Goal: Transaction & Acquisition: Subscribe to service/newsletter

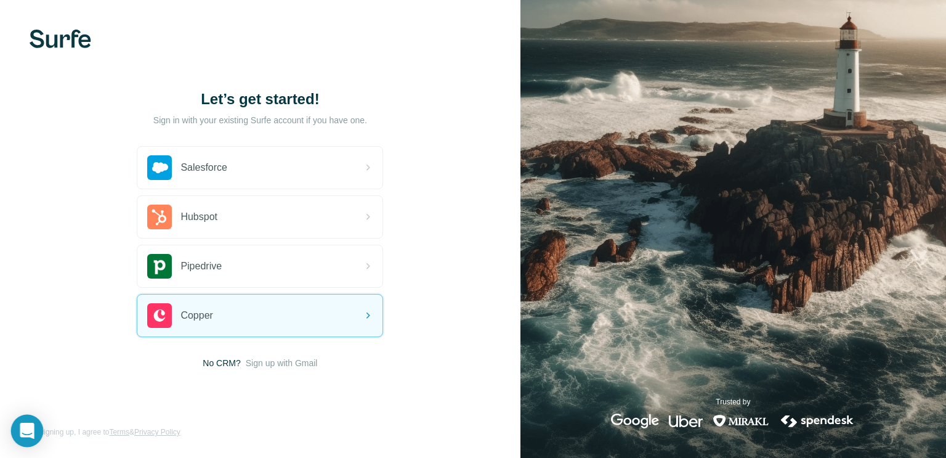
click at [25, 433] on icon "Open Intercom Messenger" at bounding box center [27, 430] width 16 height 16
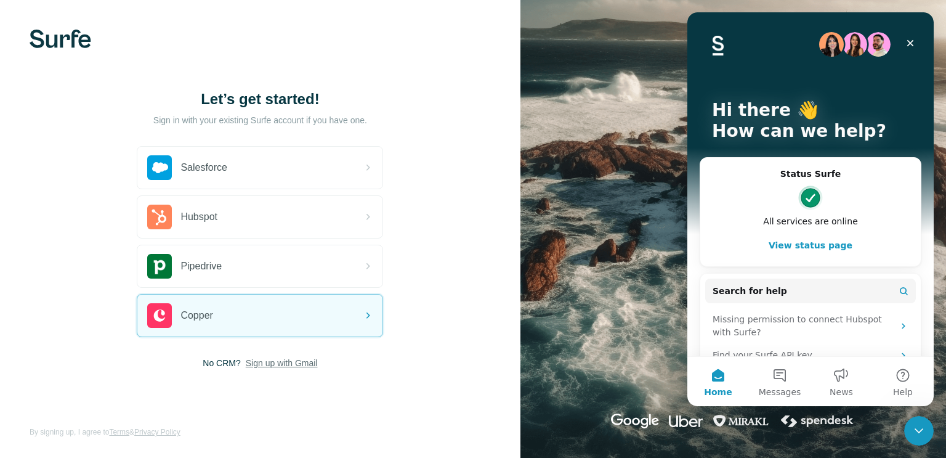
click at [277, 364] on span "Sign up with Gmail" at bounding box center [282, 363] width 72 height 12
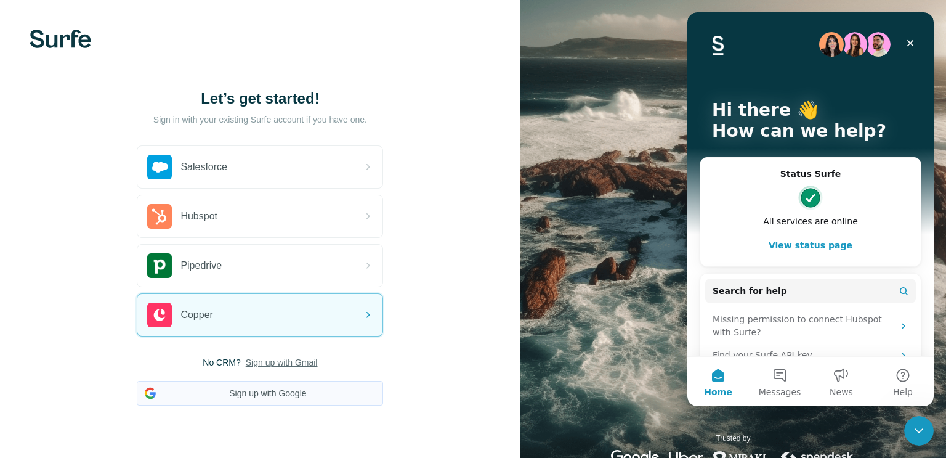
click at [295, 393] on button "Sign up with Google" at bounding box center [260, 393] width 246 height 25
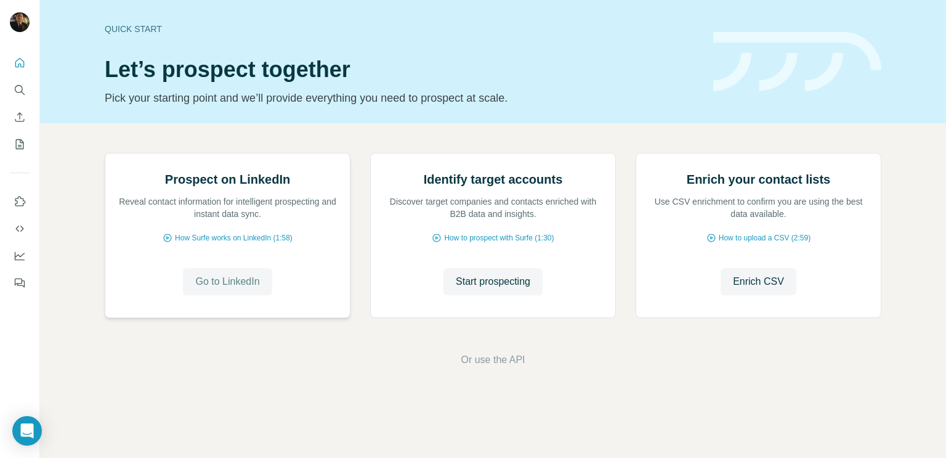
click at [231, 289] on span "Go to LinkedIn" at bounding box center [227, 281] width 64 height 15
click at [22, 146] on icon "My lists" at bounding box center [20, 144] width 12 height 12
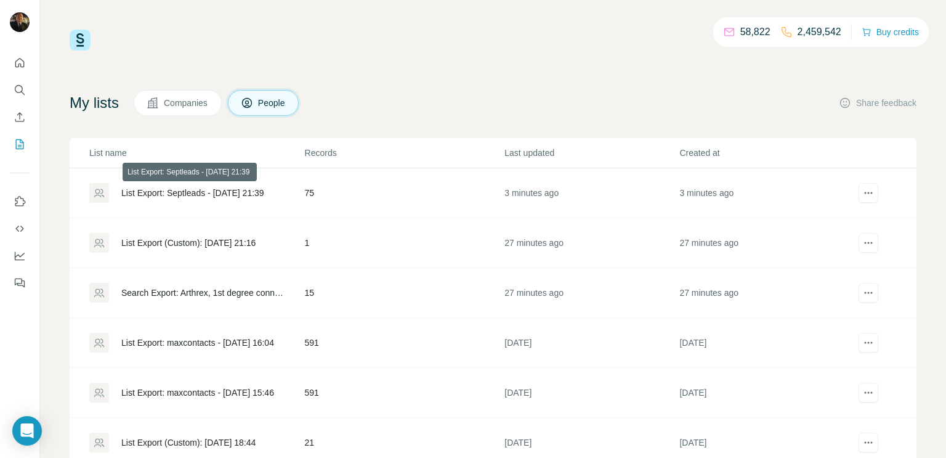
click at [256, 192] on div "List Export: Septleads - [DATE] 21:39" at bounding box center [192, 193] width 143 height 12
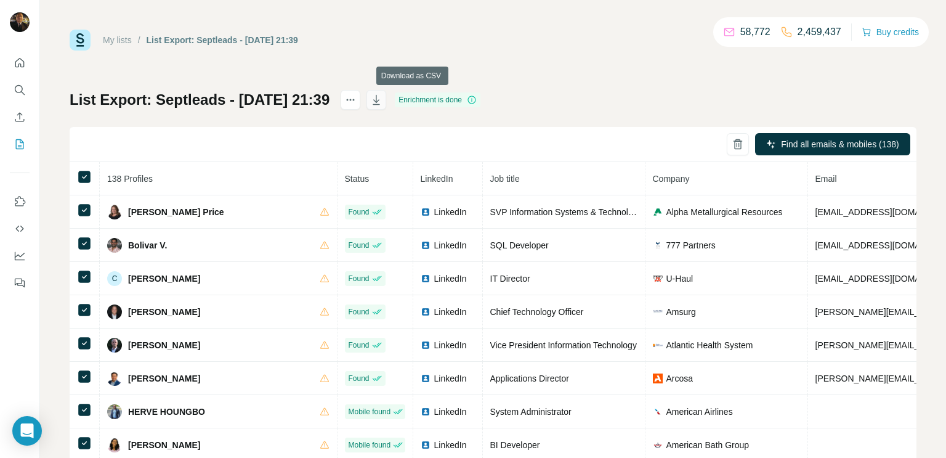
click at [382, 102] on icon "button" at bounding box center [376, 100] width 12 height 12
